Goal: Task Accomplishment & Management: Use online tool/utility

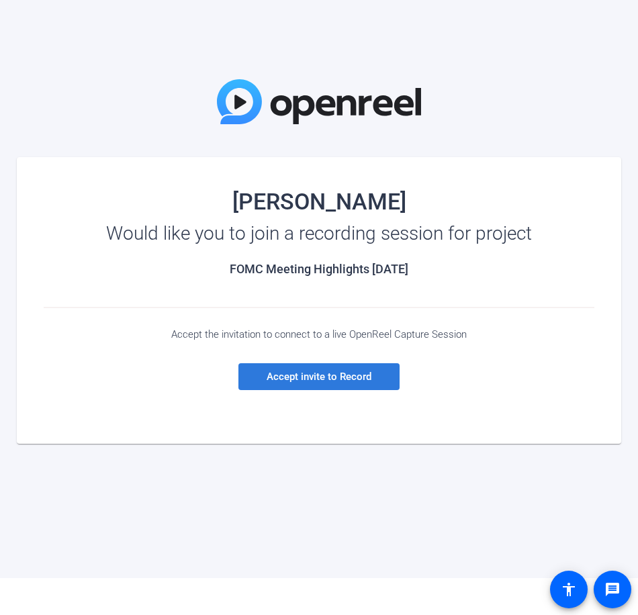
click at [279, 376] on span "Accept invite to Record" at bounding box center [319, 377] width 105 height 12
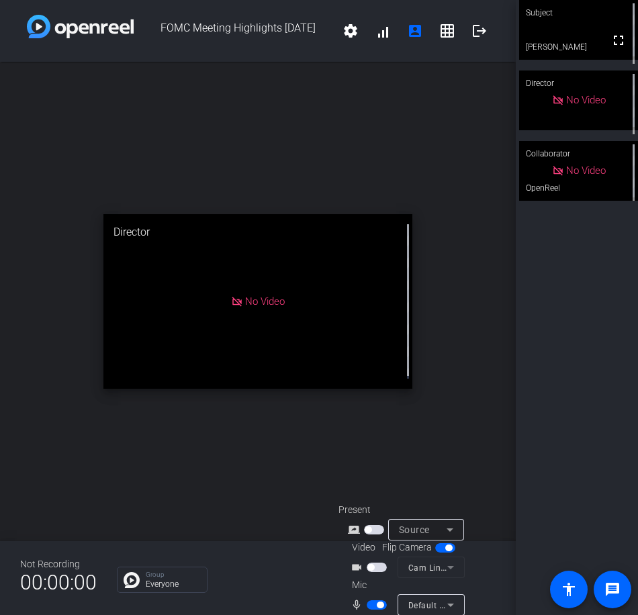
click at [373, 567] on span "button" at bounding box center [370, 567] width 7 height 7
click at [382, 567] on span "button" at bounding box center [377, 567] width 20 height 9
click at [417, 566] on mat-form-field "Cam Link 4K (0fd9:00a1)" at bounding box center [430, 567] width 67 height 21
click at [449, 567] on mat-form-field "Cam Link 4K (0fd9:00a1)" at bounding box center [430, 567] width 67 height 21
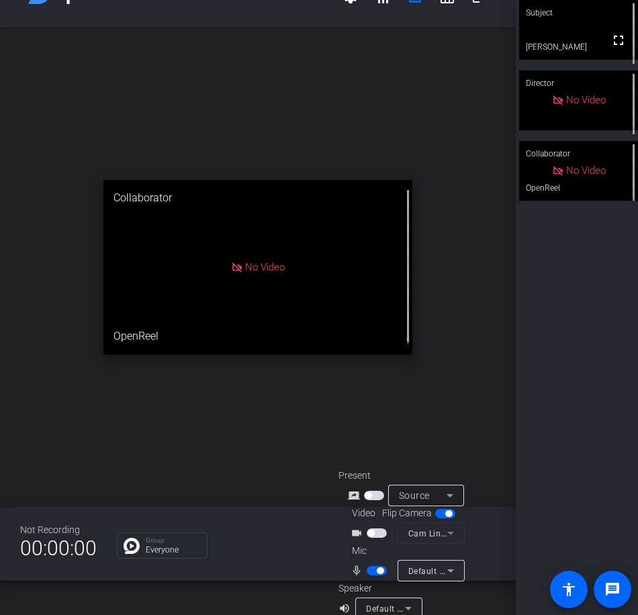
scroll to position [53, 0]
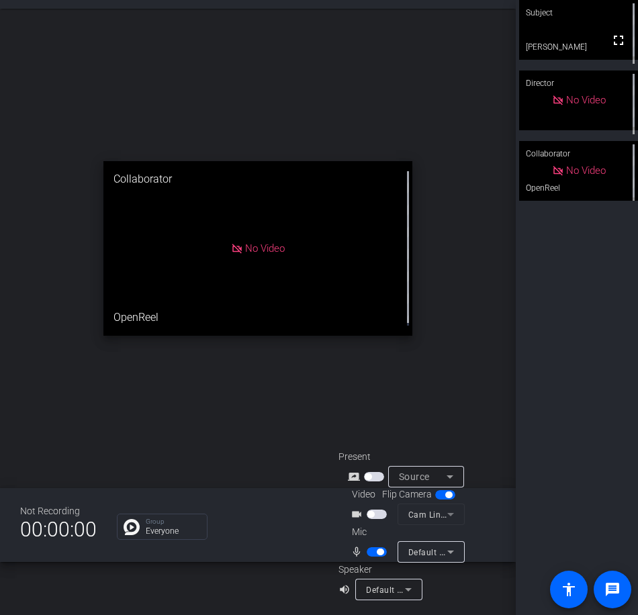
click at [376, 475] on span "button" at bounding box center [374, 476] width 20 height 9
click at [450, 514] on mat-form-field "Cam Link 4K (0fd9:00a1)" at bounding box center [430, 513] width 67 height 21
click at [445, 493] on span "button" at bounding box center [448, 494] width 7 height 7
click at [445, 493] on span "button" at bounding box center [445, 494] width 20 height 9
click at [436, 516] on mat-form-field "Cam Link 4K (0fd9:00a1)" at bounding box center [430, 513] width 67 height 21
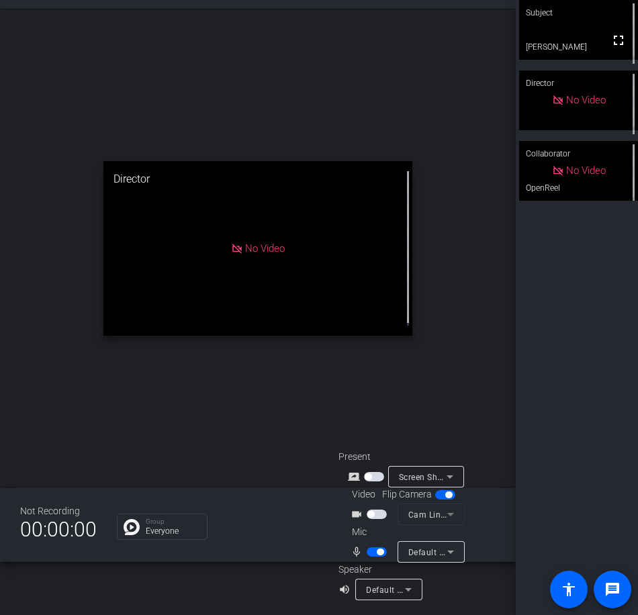
click at [375, 512] on span "button" at bounding box center [377, 514] width 20 height 9
drag, startPoint x: 375, startPoint y: 513, endPoint x: 397, endPoint y: 514, distance: 22.2
click at [397, 514] on div "videocam_outline Cam Link 4K (0fd9:00a1)" at bounding box center [405, 513] width 134 height 21
click at [375, 514] on span "button" at bounding box center [377, 514] width 20 height 9
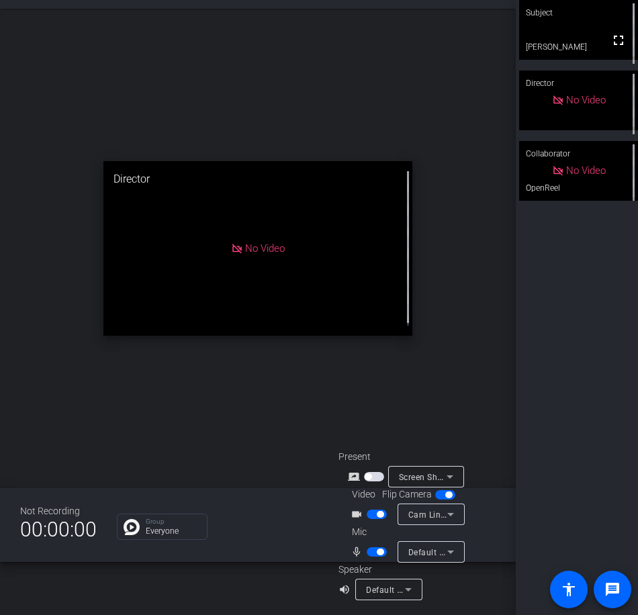
click at [375, 514] on button "button" at bounding box center [377, 514] width 20 height 9
drag, startPoint x: 375, startPoint y: 514, endPoint x: 312, endPoint y: 517, distance: 63.2
click at [312, 517] on div "Group Everyone" at bounding box center [217, 527] width 201 height 26
click at [379, 550] on span "button" at bounding box center [380, 551] width 7 height 7
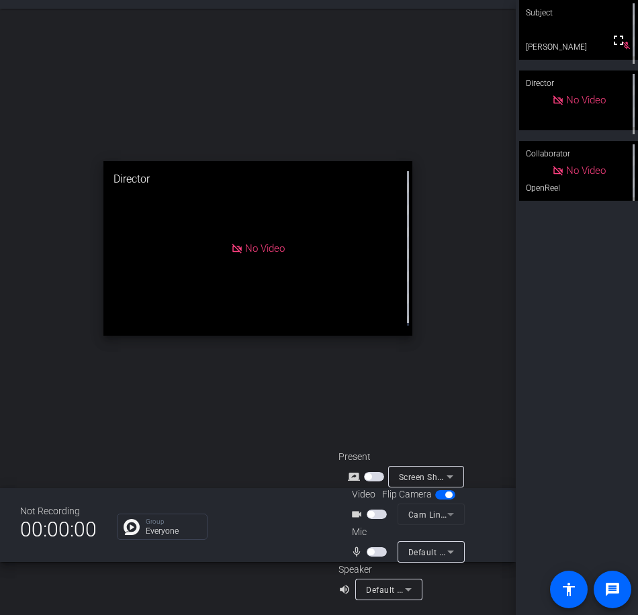
click at [375, 552] on span "button" at bounding box center [377, 551] width 20 height 9
click at [375, 513] on span "button" at bounding box center [377, 514] width 20 height 9
drag, startPoint x: 375, startPoint y: 513, endPoint x: 291, endPoint y: 448, distance: 106.2
click at [291, 448] on div "open_in_new Collaborator No Video OpenReel" at bounding box center [258, 248] width 516 height 479
click at [378, 515] on span "button" at bounding box center [377, 514] width 20 height 9
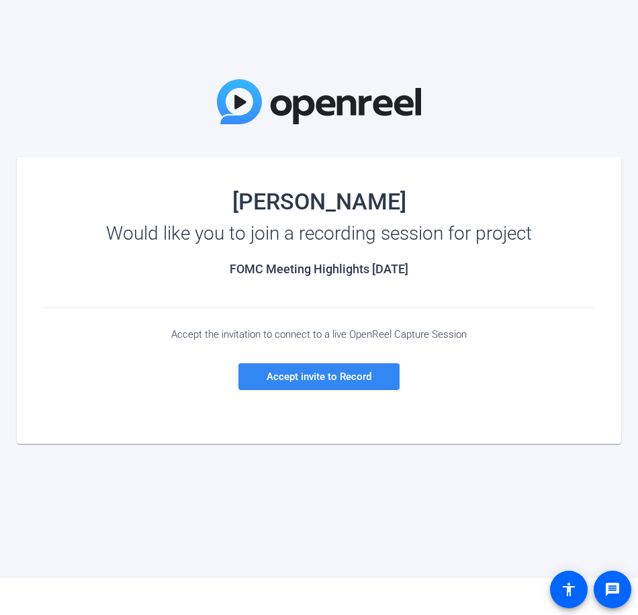
click at [338, 380] on span "Accept invite to Record" at bounding box center [319, 377] width 105 height 12
